Goal: Task Accomplishment & Management: Use online tool/utility

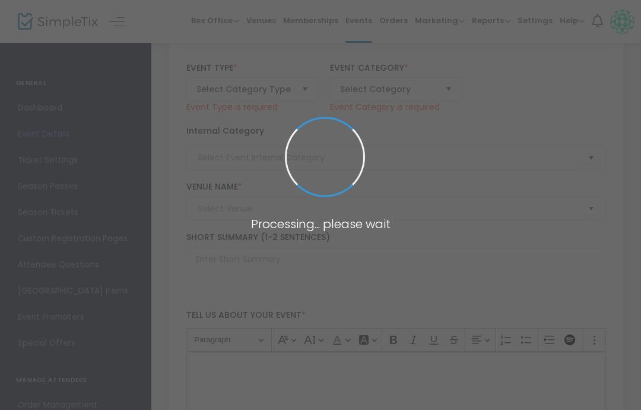
type input "Book a Private Party"
type textarea "🎉 Celebrate in the Goat Pen Party Area: A One-of-a-Kind Farm Experience! 🐐Looki…"
type input "[PERSON_NAME][EMAIL_ADDRESS][DOMAIN_NAME]"
type input "7.500 %"
type input "Buy Tickets"
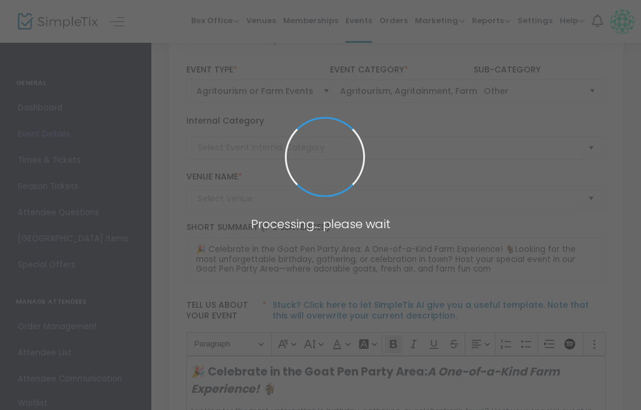
type input "Parties"
type input "[GEOGRAPHIC_DATA]"
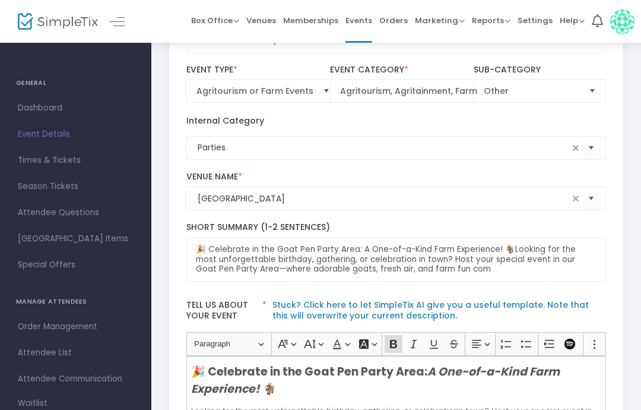
click at [218, 21] on span "Box Office" at bounding box center [215, 20] width 48 height 11
click at [236, 63] on li "Bookings" at bounding box center [233, 63] width 85 height 23
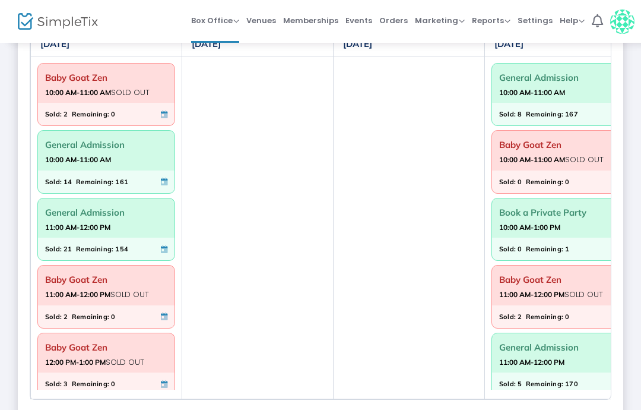
scroll to position [44, 0]
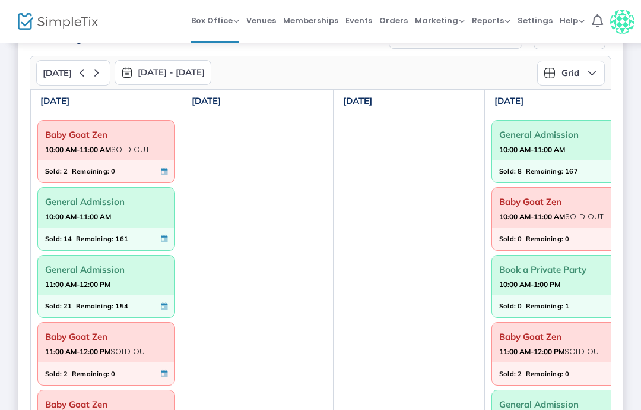
click at [211, 74] on button "[DATE] - [DATE]" at bounding box center [163, 72] width 97 height 25
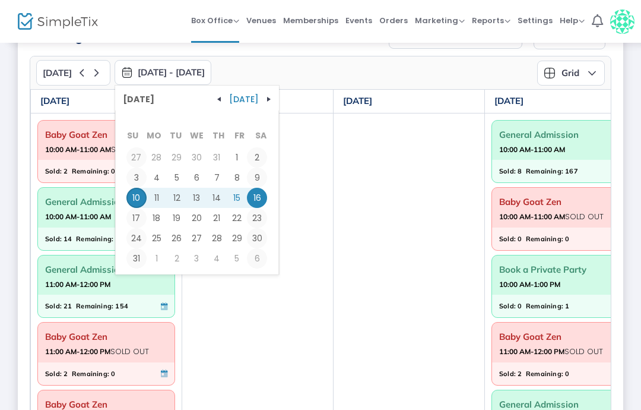
click at [254, 99] on span "[DATE]" at bounding box center [244, 99] width 30 height 17
click at [0, 0] on th at bounding box center [0, 0] width 0 height 0
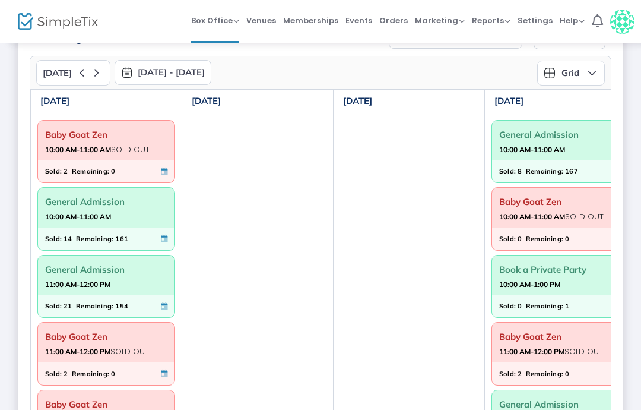
click at [202, 75] on button "[DATE] - [DATE]" at bounding box center [163, 72] width 97 height 25
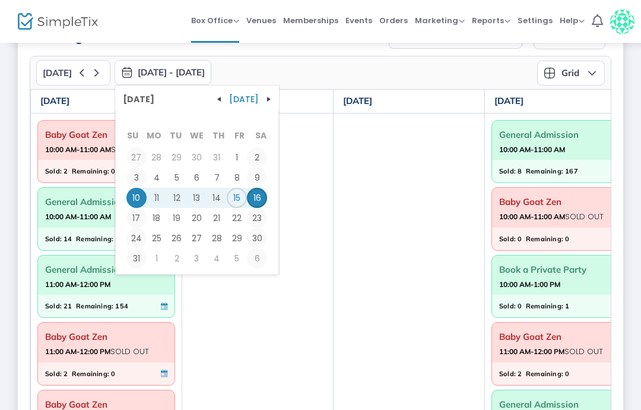
click at [152, 96] on span "[DATE]" at bounding box center [139, 99] width 42 height 18
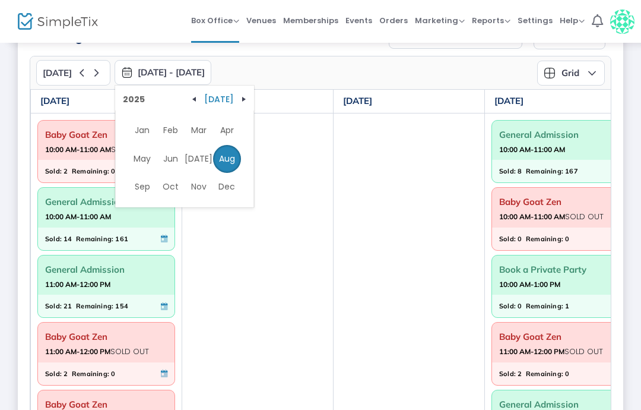
click at [127, 96] on span "2025" at bounding box center [134, 99] width 33 height 18
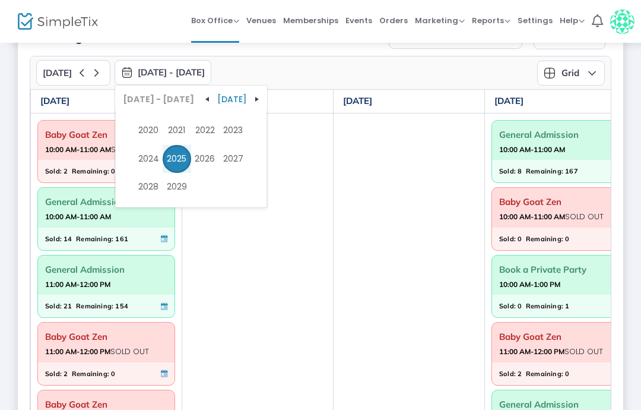
click at [137, 100] on kendo-calendar-header "[DATE] - [DATE] [DATE]" at bounding box center [191, 97] width 152 height 25
click at [145, 101] on kendo-calendar-header "[DATE] - [DATE] [DATE]" at bounding box center [191, 97] width 152 height 25
click at [147, 100] on kendo-calendar-header "[DATE] - [DATE] [DATE]" at bounding box center [191, 97] width 152 height 25
click at [149, 93] on kendo-calendar-header "[DATE] - [DATE] [DATE]" at bounding box center [191, 97] width 152 height 25
click at [145, 99] on kendo-calendar-header "[DATE] - [DATE] [DATE]" at bounding box center [191, 97] width 152 height 25
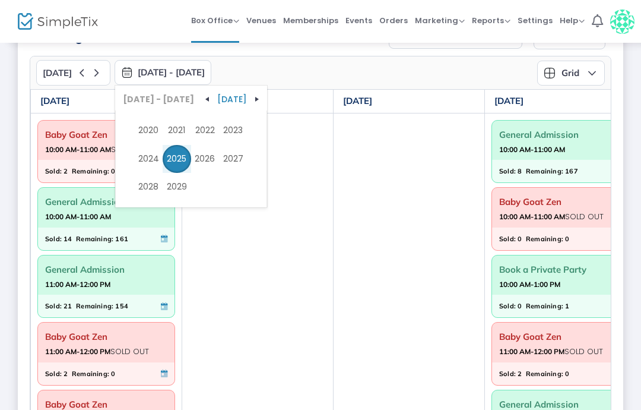
click at [155, 101] on kendo-calendar-header "[DATE] - [DATE] [DATE]" at bounding box center [191, 97] width 152 height 25
click at [284, 76] on div "[DATE] [DATE] - [DATE] [DATE] - [DATE] [DATE] 2020 2021 2022 2023 2024 2025 202…" at bounding box center [178, 73] width 284 height 26
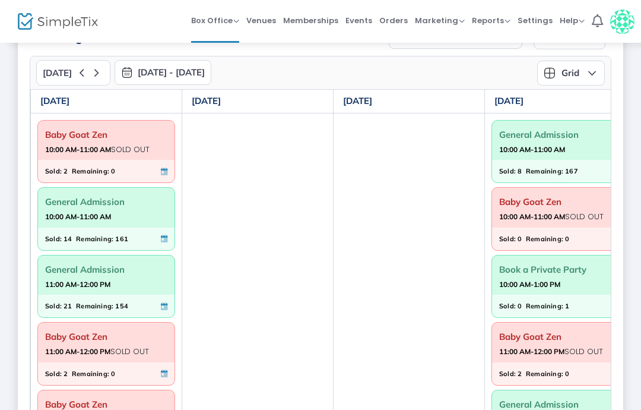
click at [207, 74] on button "[DATE] - [DATE]" at bounding box center [163, 72] width 97 height 25
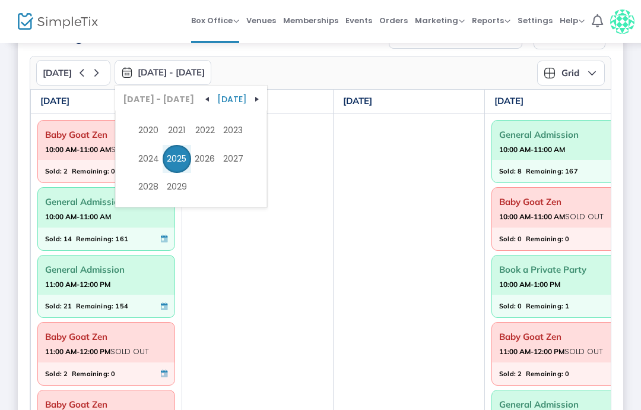
click at [147, 97] on kendo-calendar-header "[DATE] - [DATE] [DATE]" at bounding box center [191, 97] width 152 height 25
click at [176, 153] on span "2025" at bounding box center [177, 159] width 28 height 28
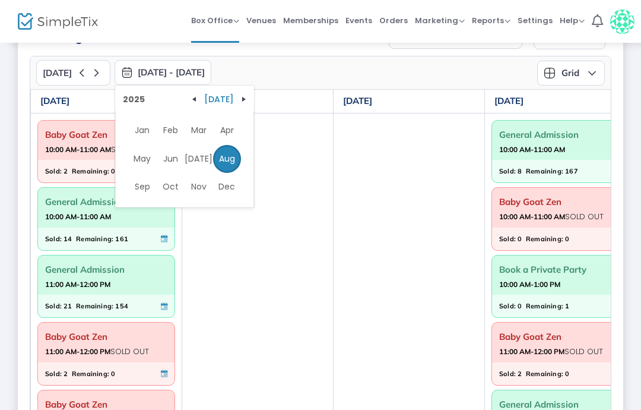
click at [172, 193] on span "Oct" at bounding box center [170, 187] width 28 height 28
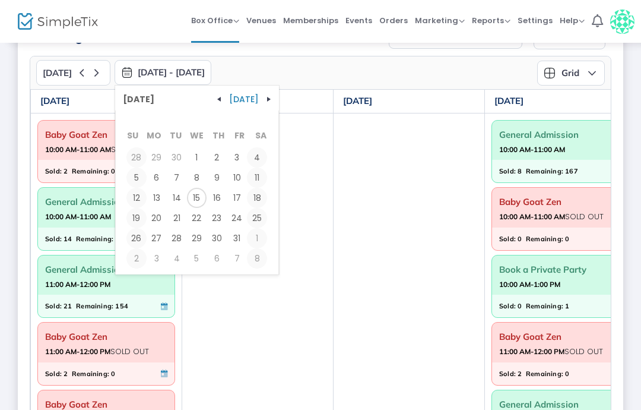
click at [255, 151] on span "4" at bounding box center [257, 157] width 20 height 20
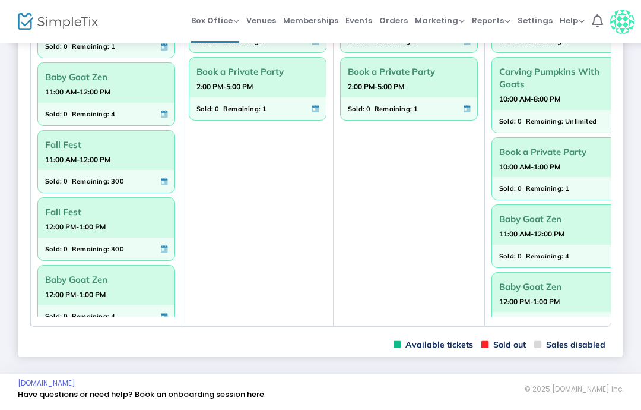
scroll to position [131, 0]
